Goal: Task Accomplishment & Management: Manage account settings

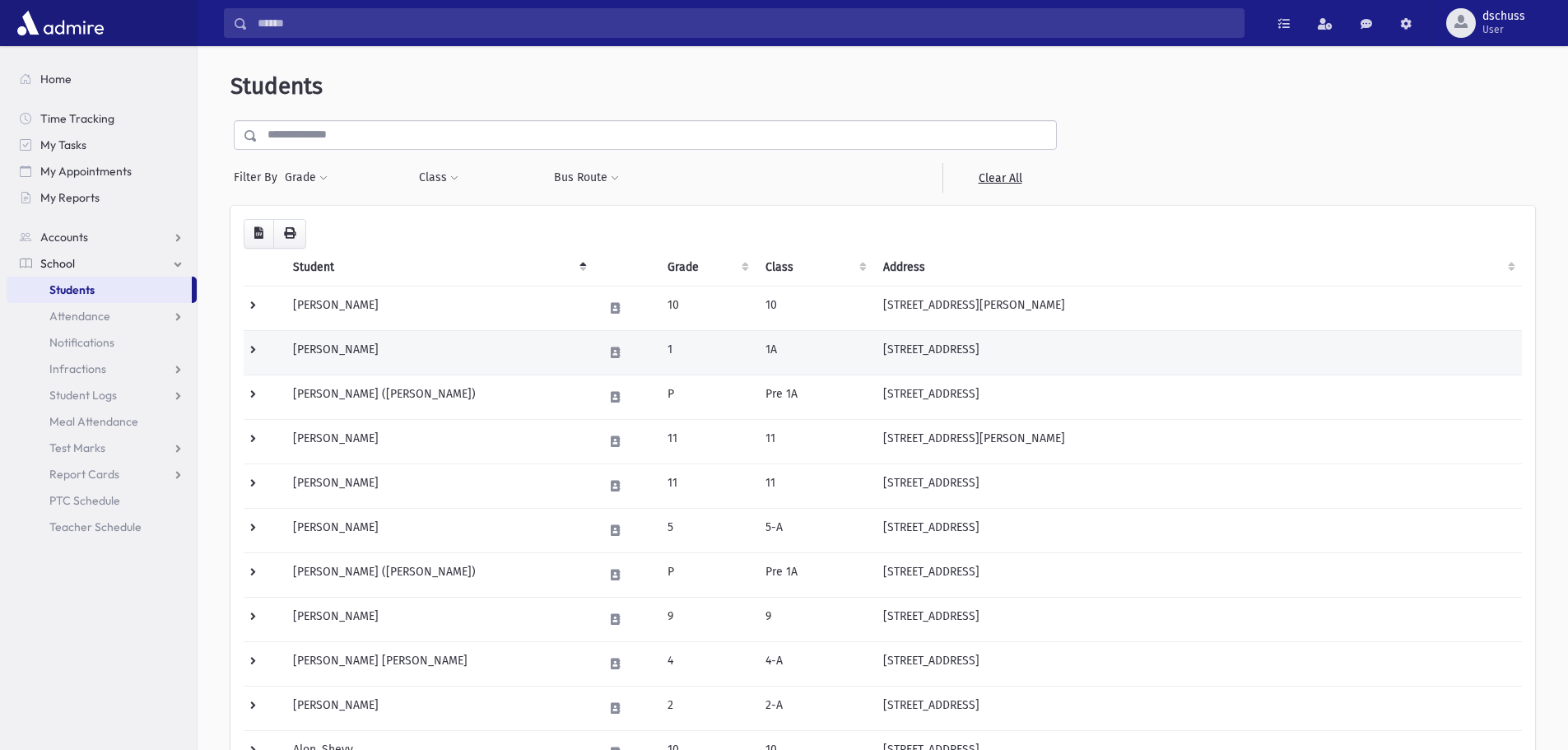
click at [488, 343] on td "Abramov, Elisheva" at bounding box center [438, 352] width 310 height 45
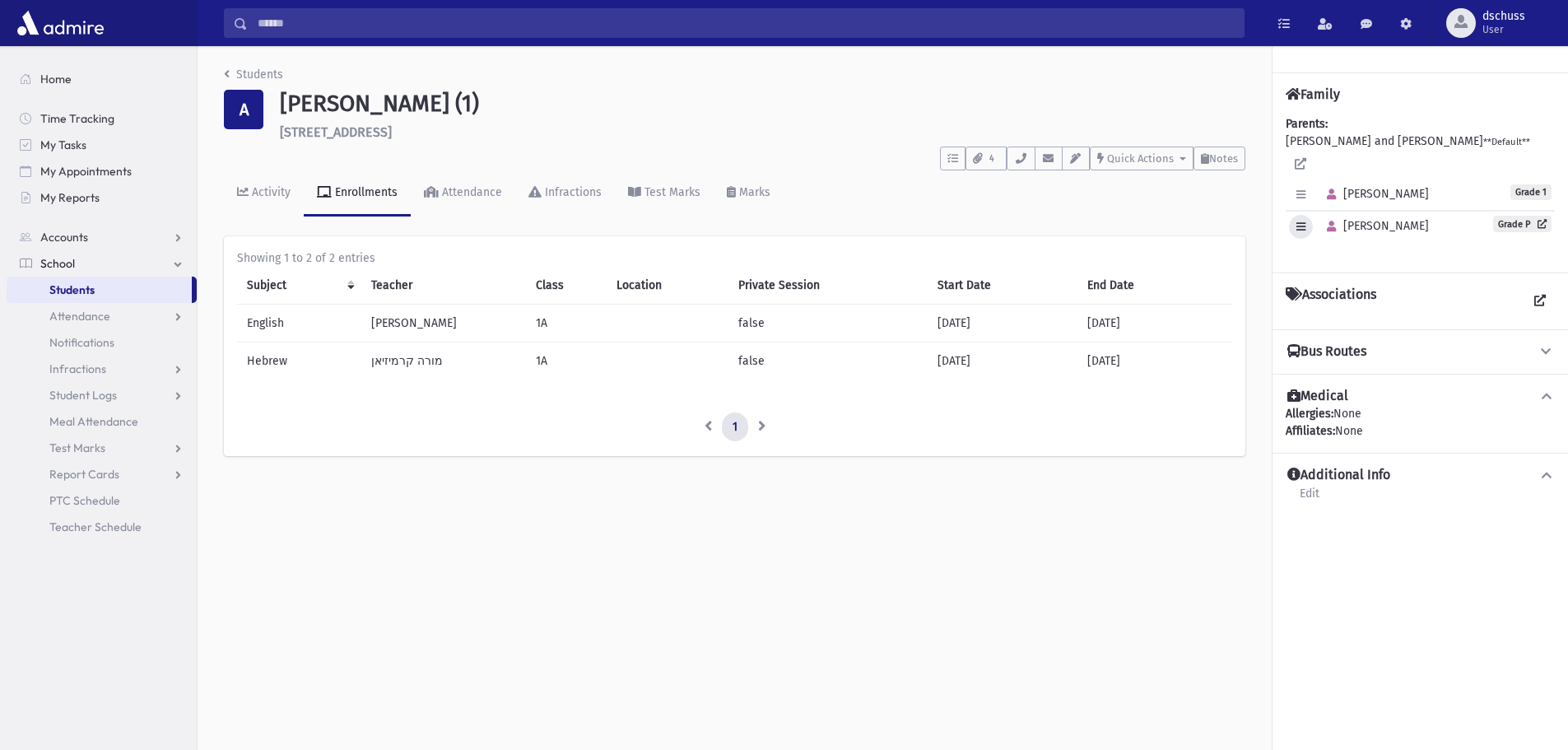
click at [1306, 221] on icon "button" at bounding box center [1300, 226] width 9 height 11
click at [1309, 254] on link "Edit Individual" at bounding box center [1356, 269] width 132 height 30
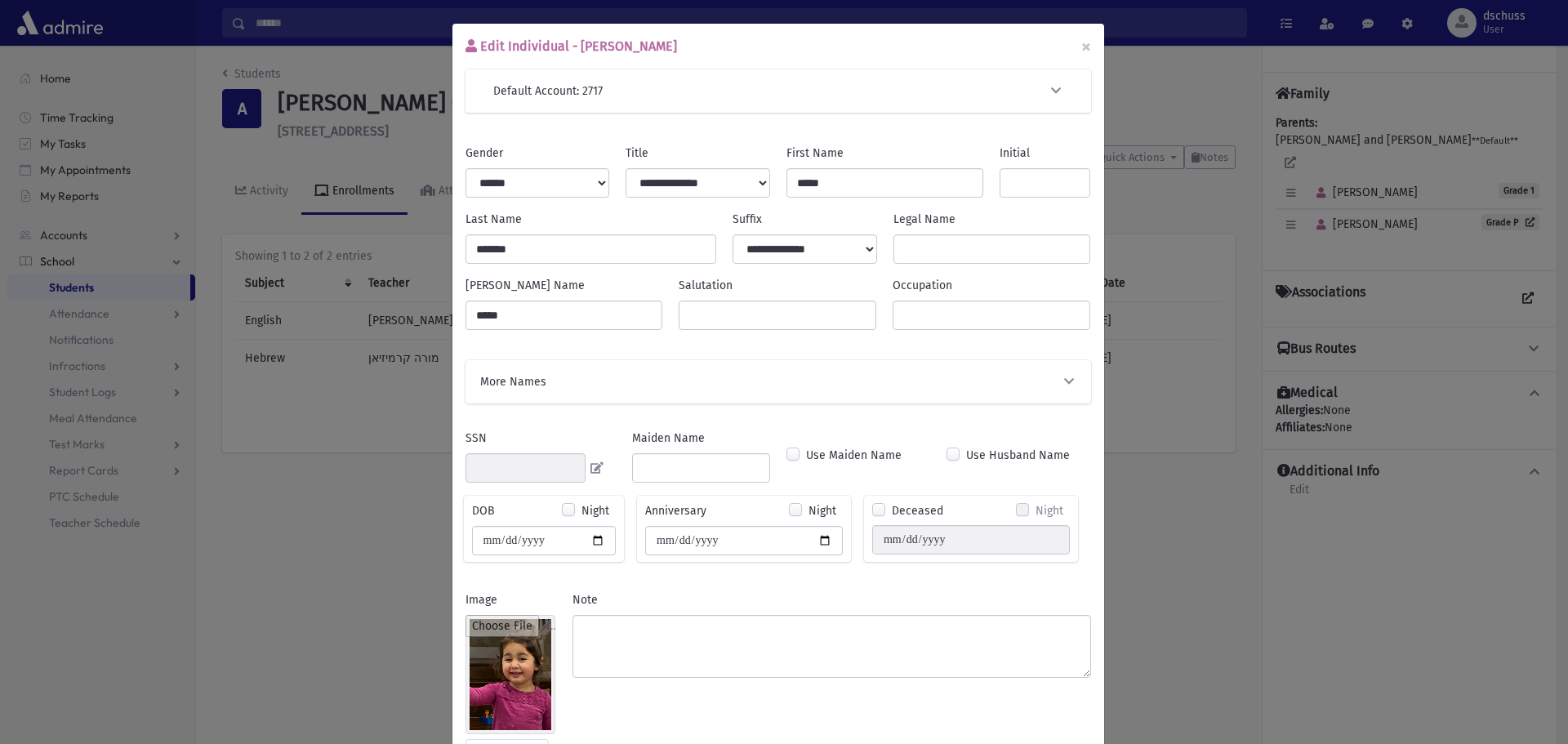
click at [306, 512] on div "Edit Individual - [PERSON_NAME] × Default Account: 2717 Search Results All Acco…" at bounding box center [784, 372] width 1568 height 744
